Goal: Information Seeking & Learning: Learn about a topic

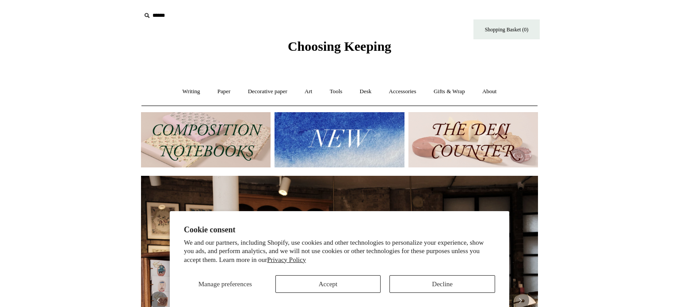
scroll to position [0, 397]
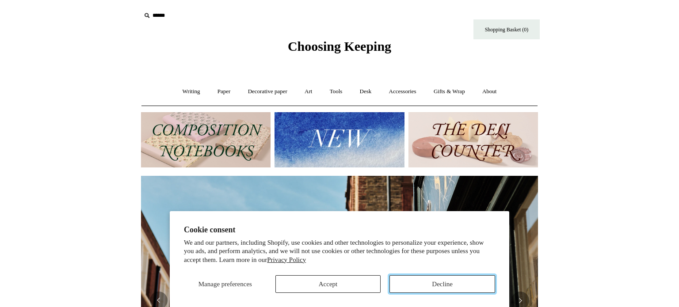
click at [439, 285] on button "Decline" at bounding box center [442, 284] width 106 height 18
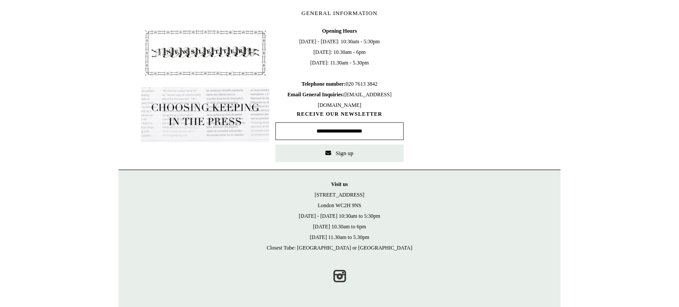
scroll to position [0, 0]
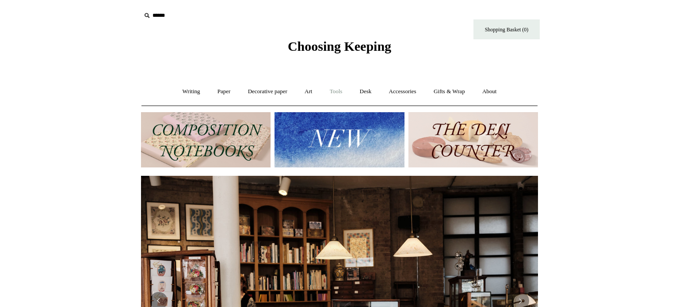
click at [340, 88] on link "Tools +" at bounding box center [336, 91] width 29 height 23
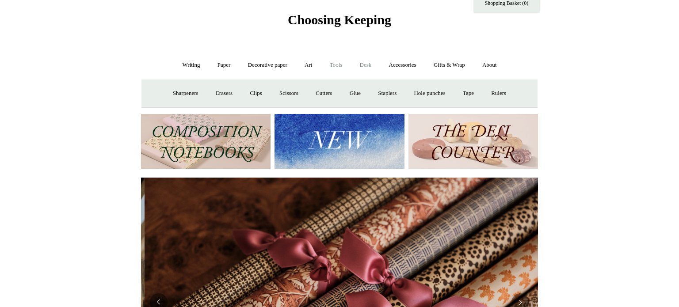
scroll to position [0, 794]
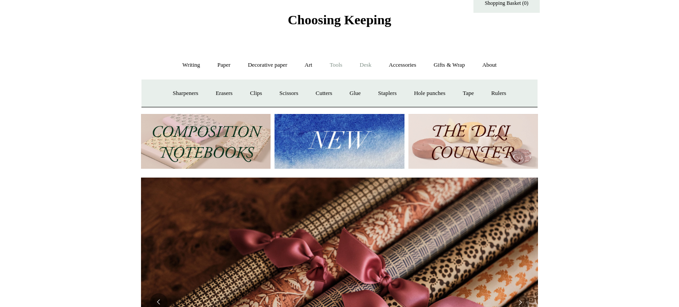
click at [366, 70] on link "Desk +" at bounding box center [366, 64] width 28 height 23
click at [373, 87] on link "Desk Accessories" at bounding box center [377, 93] width 56 height 23
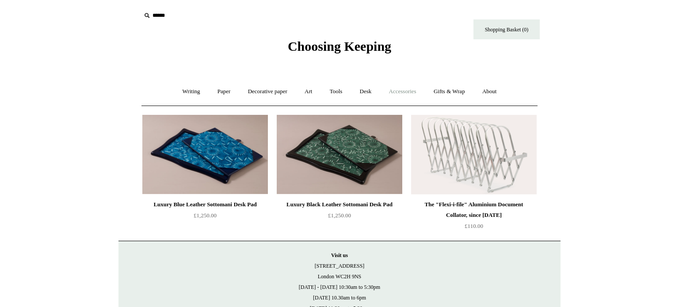
click at [424, 94] on link "Accessories +" at bounding box center [402, 91] width 43 height 23
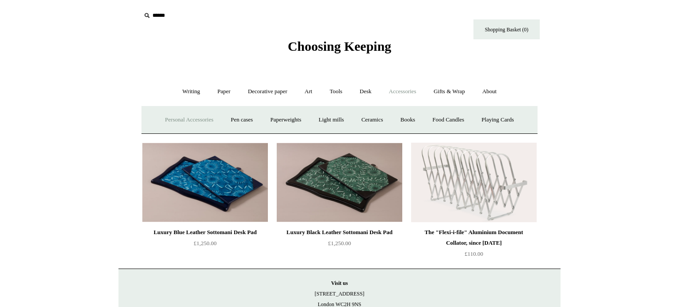
click at [179, 127] on link "Personal Accessories +" at bounding box center [189, 119] width 64 height 23
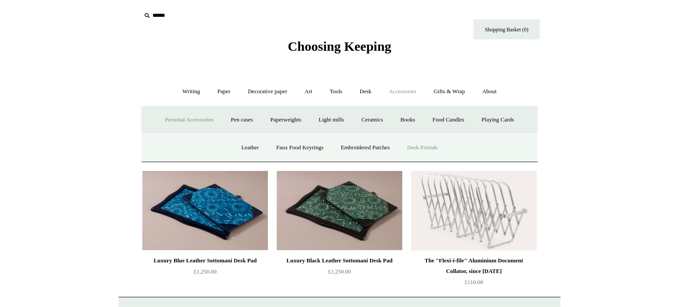
click at [409, 155] on link "Desk Friends" at bounding box center [422, 147] width 46 height 23
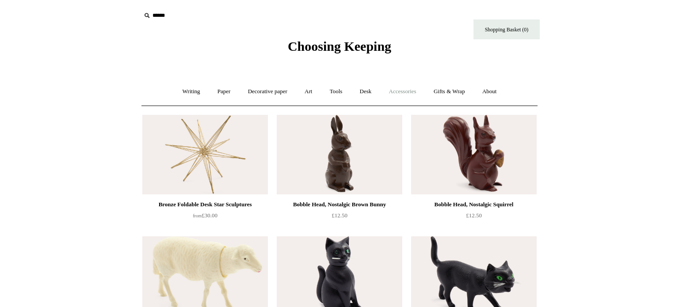
click at [400, 90] on link "Accessories +" at bounding box center [402, 91] width 43 height 23
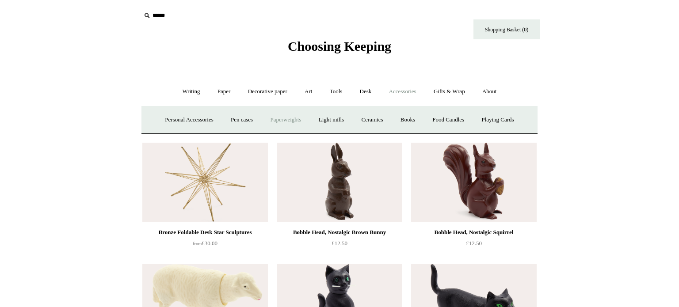
click at [273, 116] on link "Paperweights +" at bounding box center [285, 119] width 47 height 23
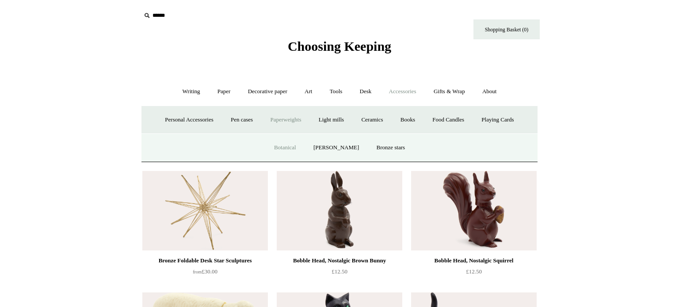
click at [293, 145] on link "Botanical" at bounding box center [285, 147] width 38 height 23
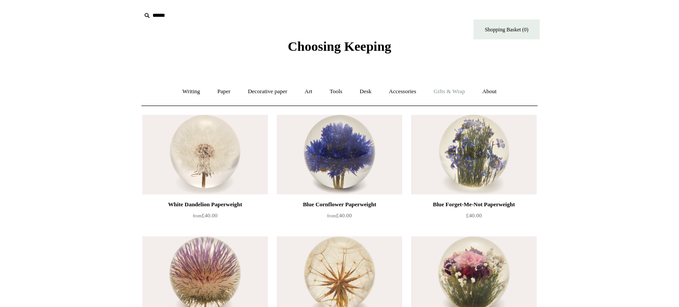
click at [473, 91] on link "Gifts & Wrap +" at bounding box center [449, 91] width 47 height 23
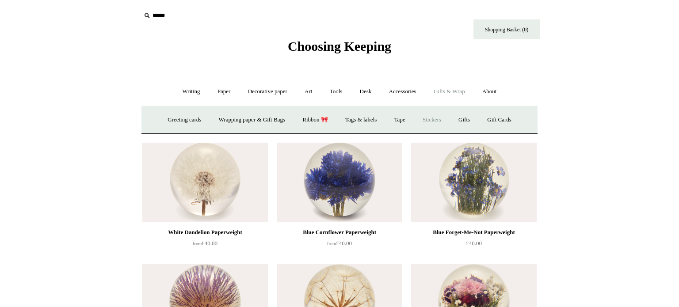
click at [439, 119] on link "Stickers" at bounding box center [432, 119] width 34 height 23
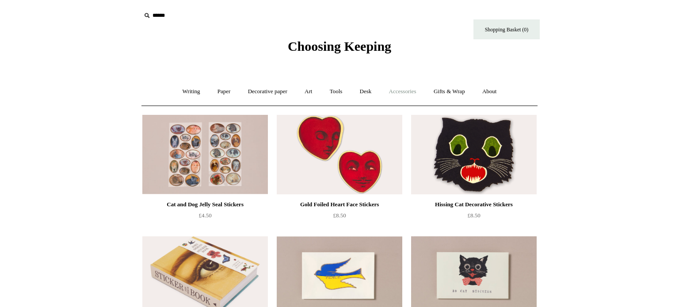
click at [409, 88] on link "Accessories +" at bounding box center [402, 91] width 43 height 23
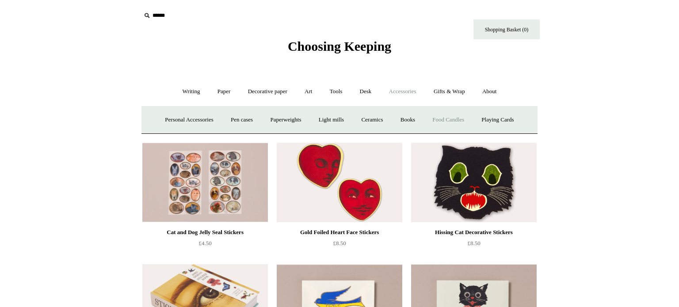
click at [454, 126] on link "Food Candles" at bounding box center [448, 119] width 48 height 23
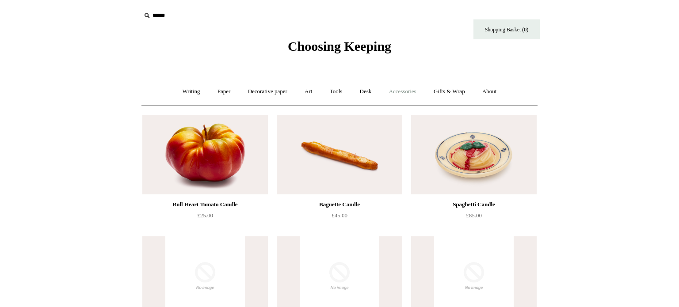
click at [424, 93] on link "Accessories +" at bounding box center [402, 91] width 43 height 23
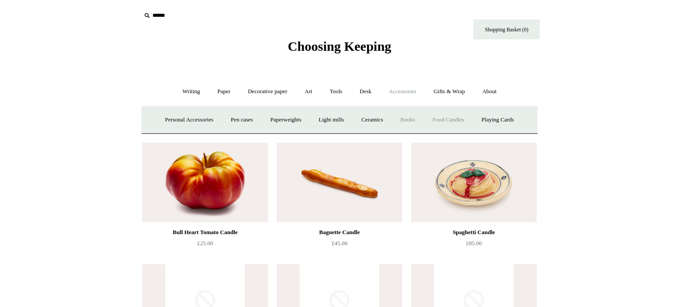
click at [411, 116] on link "Books" at bounding box center [408, 119] width 30 height 23
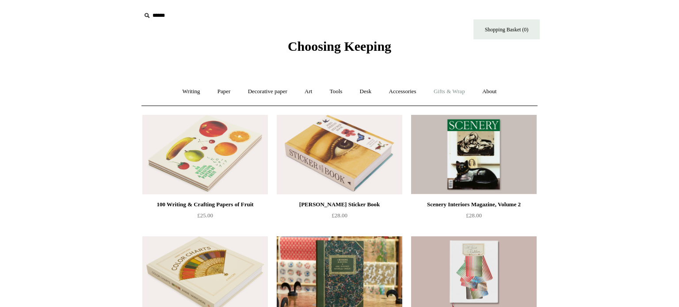
click at [455, 94] on link "Gifts & Wrap +" at bounding box center [449, 91] width 47 height 23
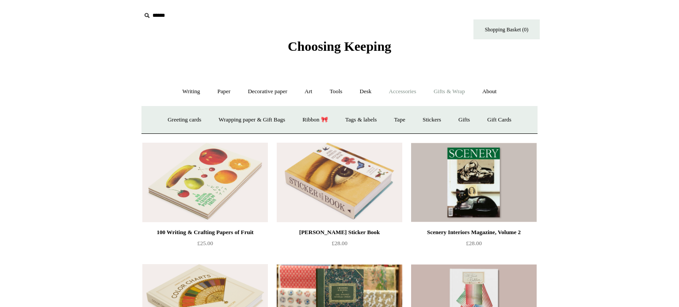
click at [415, 90] on link "Accessories +" at bounding box center [402, 91] width 43 height 23
click at [329, 119] on link "Light mills" at bounding box center [331, 119] width 41 height 23
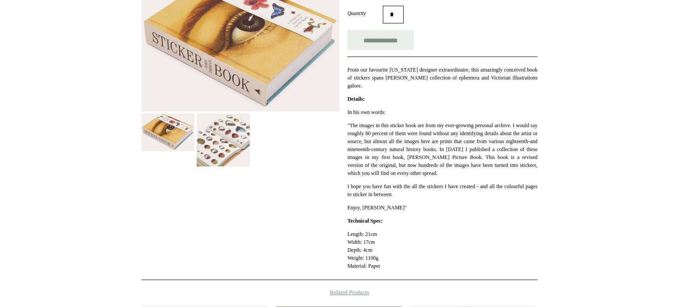
scroll to position [165, 0]
click at [224, 152] on img at bounding box center [223, 139] width 53 height 53
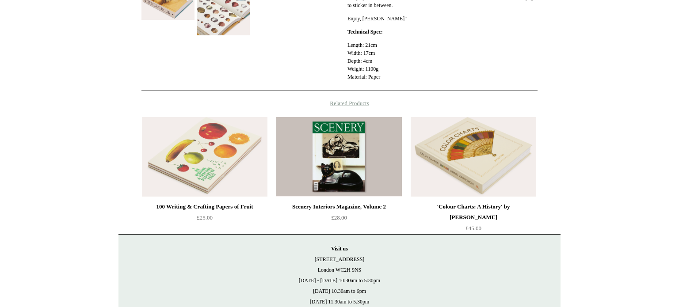
scroll to position [0, 0]
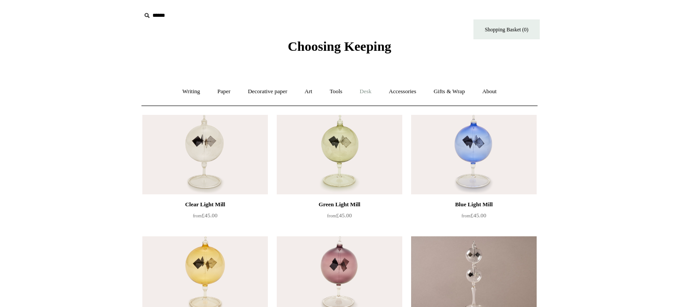
click at [368, 95] on link "Desk +" at bounding box center [366, 91] width 28 height 23
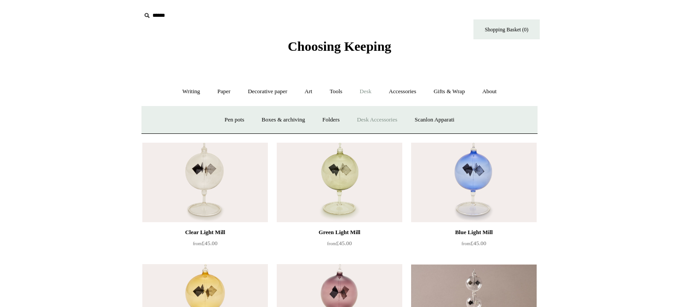
click at [383, 119] on link "Desk Accessories" at bounding box center [377, 119] width 56 height 23
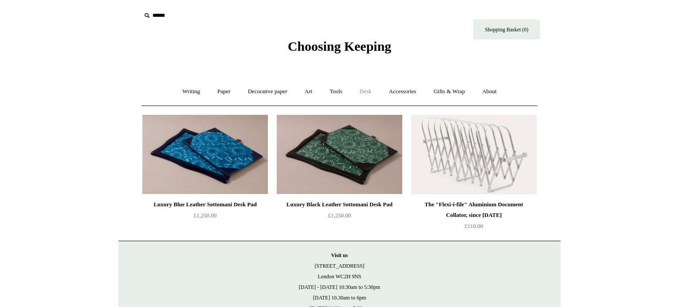
click at [365, 102] on link "Desk +" at bounding box center [366, 91] width 28 height 23
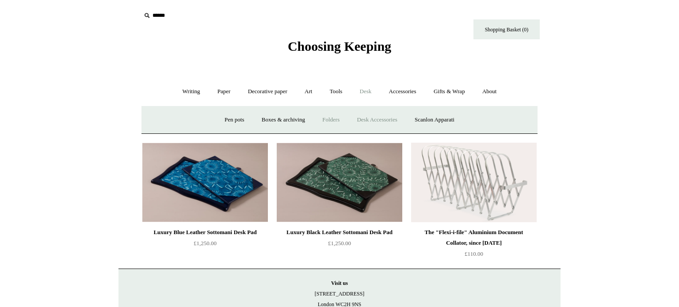
click at [321, 119] on link "Folders" at bounding box center [330, 119] width 33 height 23
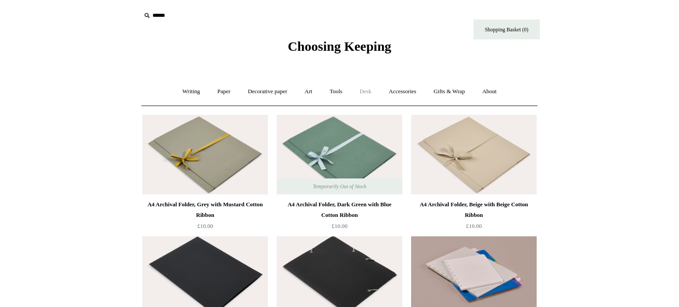
click at [370, 96] on link "Desk +" at bounding box center [366, 91] width 28 height 23
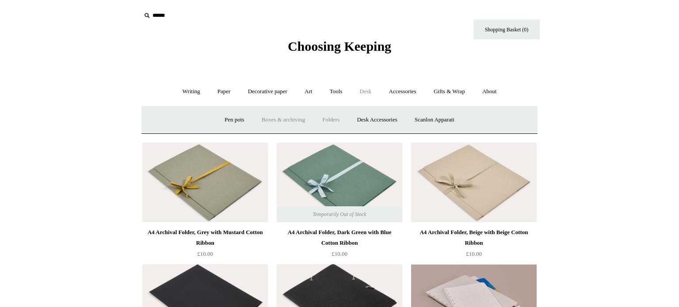
click at [278, 124] on link "Boxes & archiving" at bounding box center [283, 119] width 59 height 23
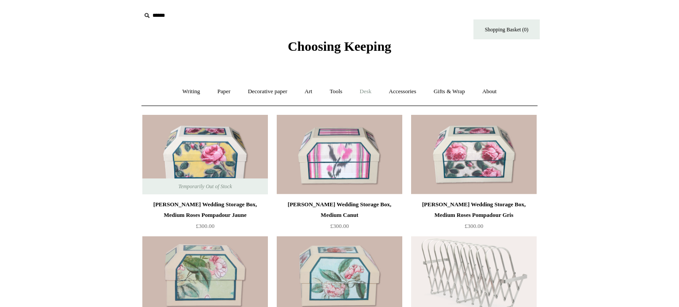
click at [380, 91] on link "Desk +" at bounding box center [366, 91] width 28 height 23
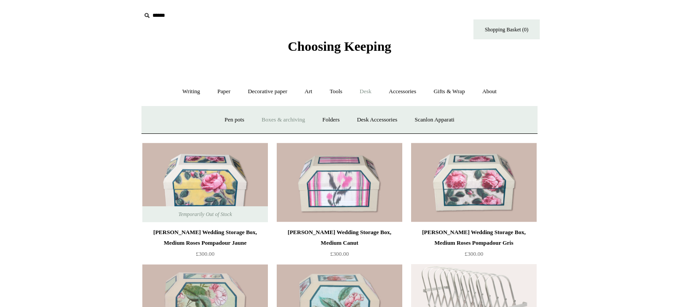
click at [156, 20] on input "text" at bounding box center [195, 16] width 109 height 16
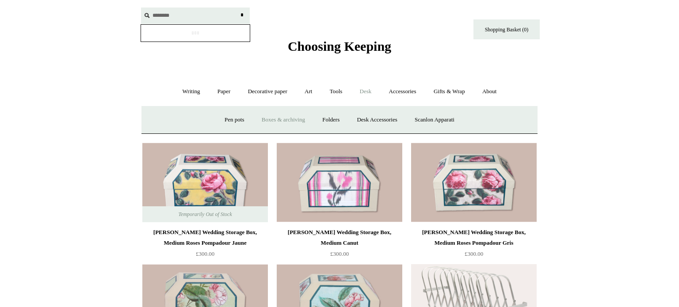
type input "********"
click at [237, 8] on input "*" at bounding box center [241, 15] width 9 height 15
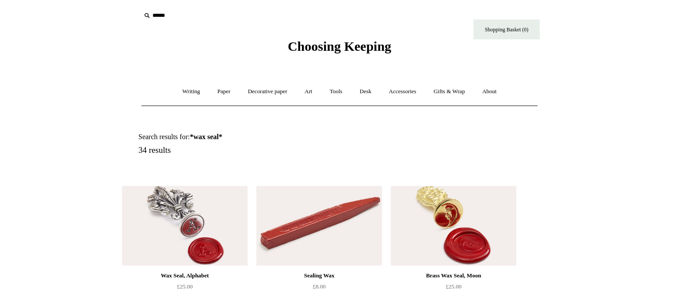
click at [157, 16] on input "text" at bounding box center [195, 16] width 109 height 16
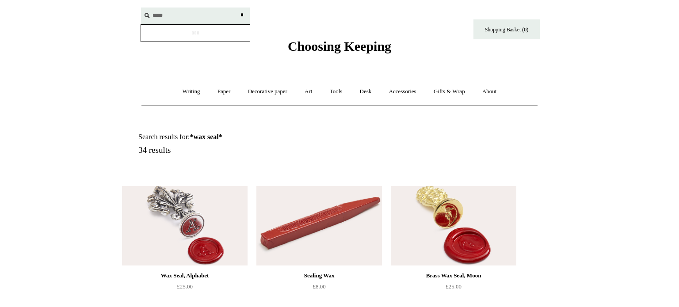
click at [237, 8] on input "*" at bounding box center [241, 15] width 9 height 15
type input "******"
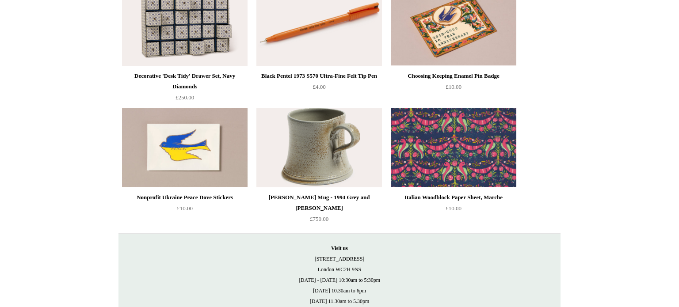
scroll to position [629, 0]
